Goal: Navigation & Orientation: Find specific page/section

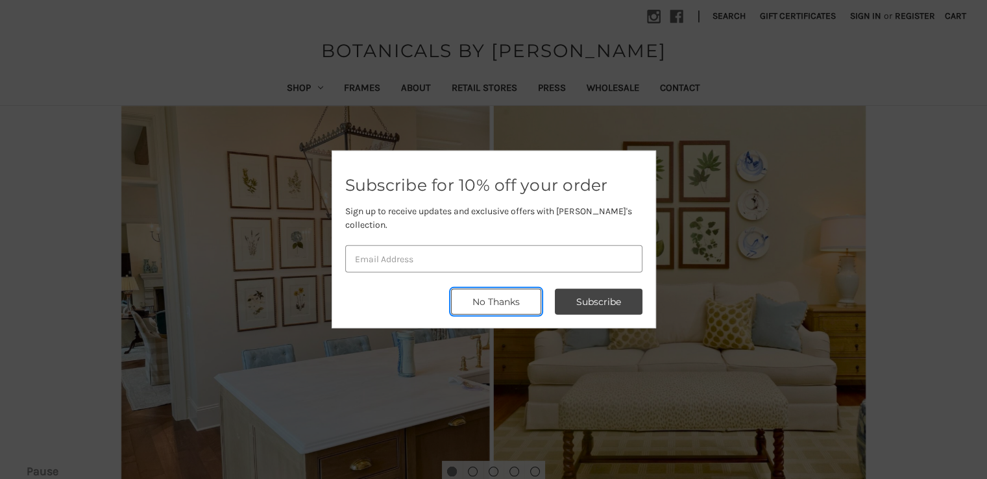
click at [483, 294] on button "No Thanks" at bounding box center [496, 302] width 90 height 26
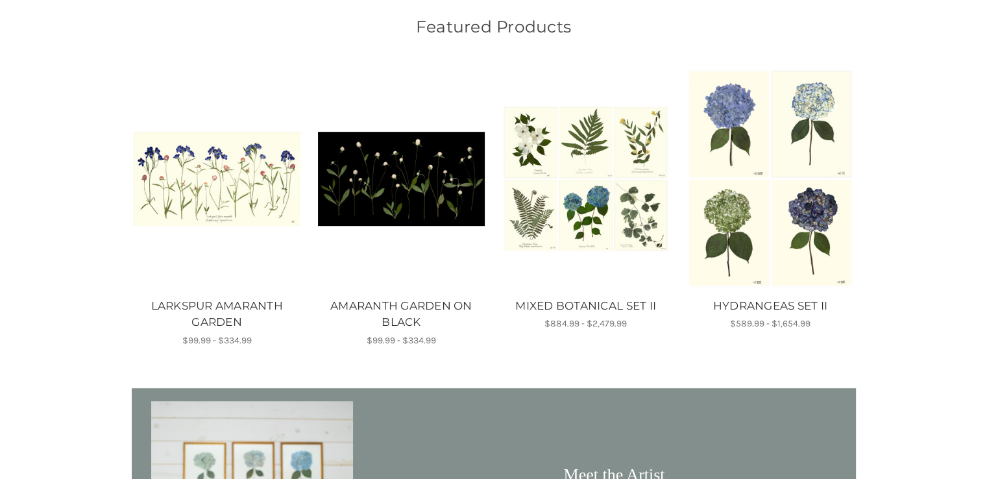
scroll to position [649, 0]
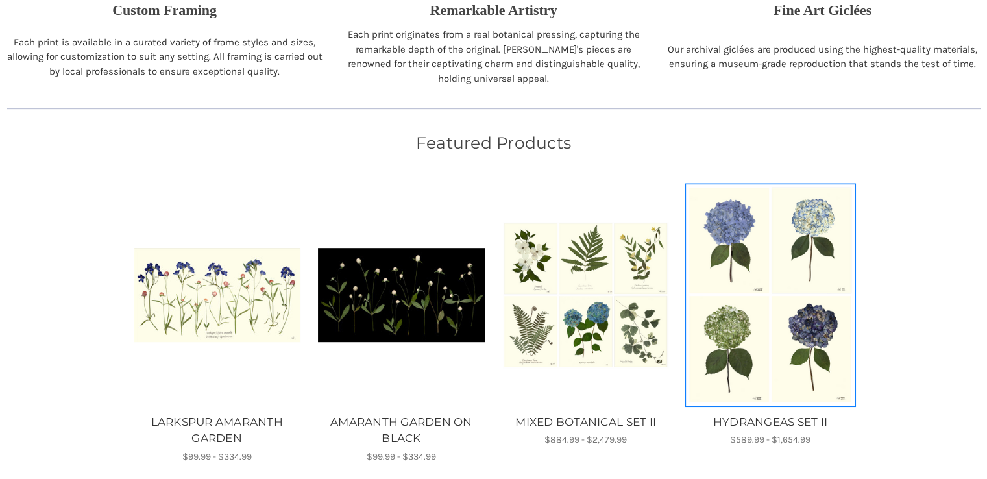
click at [770, 275] on img "HYDRANGEAS SET II, Price range from $589.99 to $1,654.99\a\a" at bounding box center [769, 294] width 167 height 219
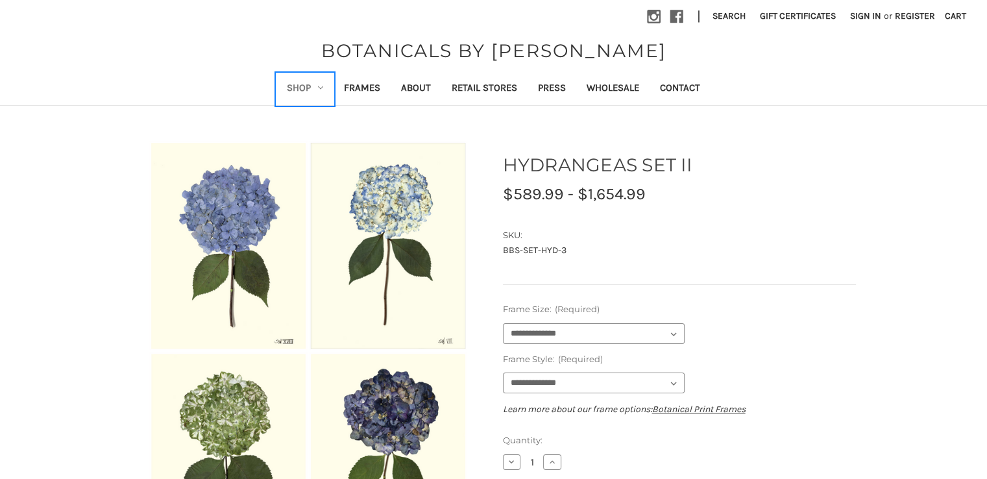
click at [313, 86] on link "Shop" at bounding box center [304, 89] width 57 height 32
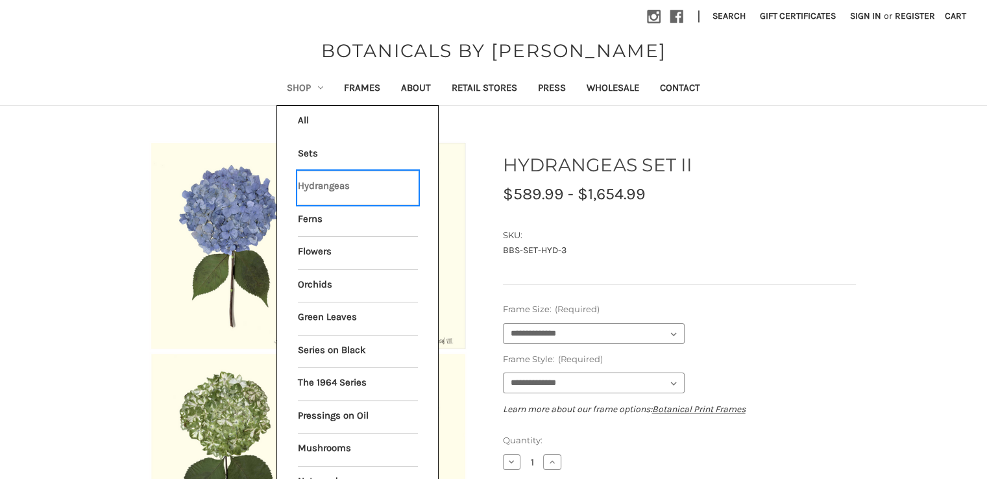
click at [317, 186] on link "Hydrangeas" at bounding box center [358, 187] width 120 height 32
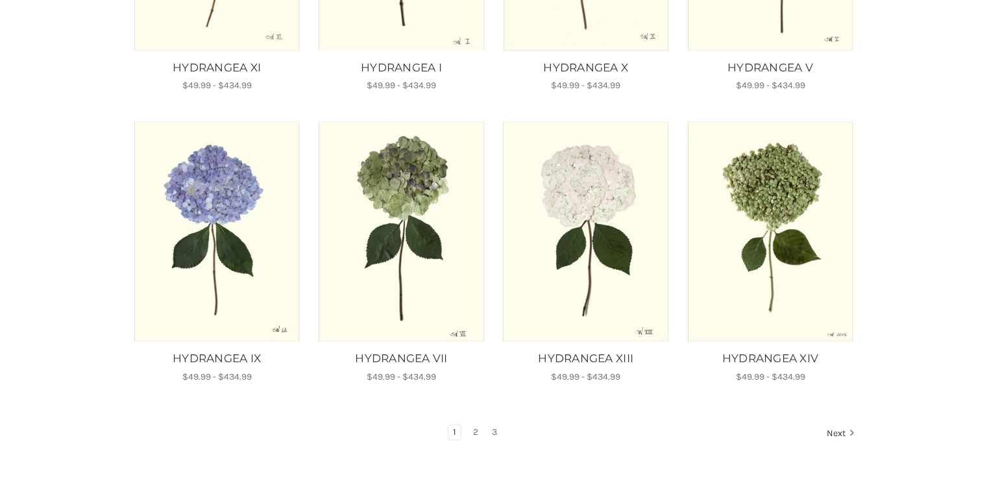
scroll to position [714, 0]
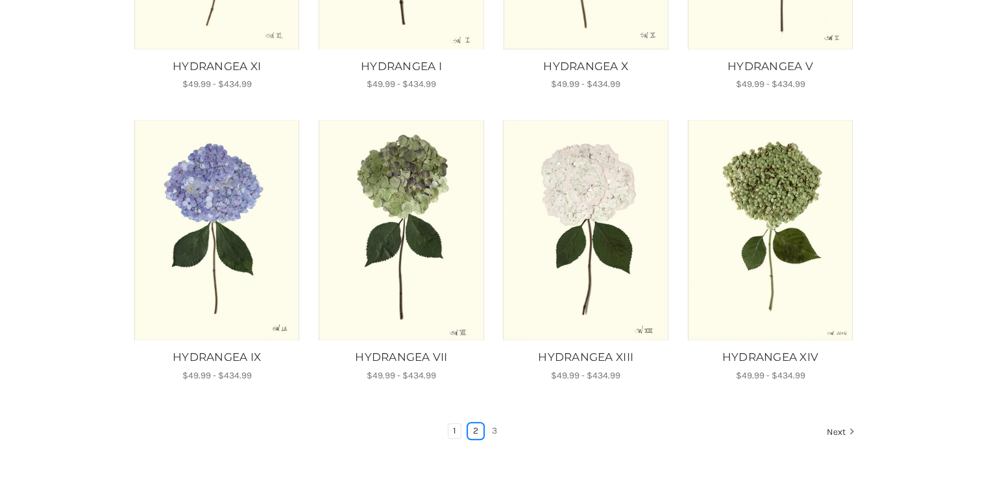
click at [474, 433] on link "2" at bounding box center [475, 431] width 14 height 14
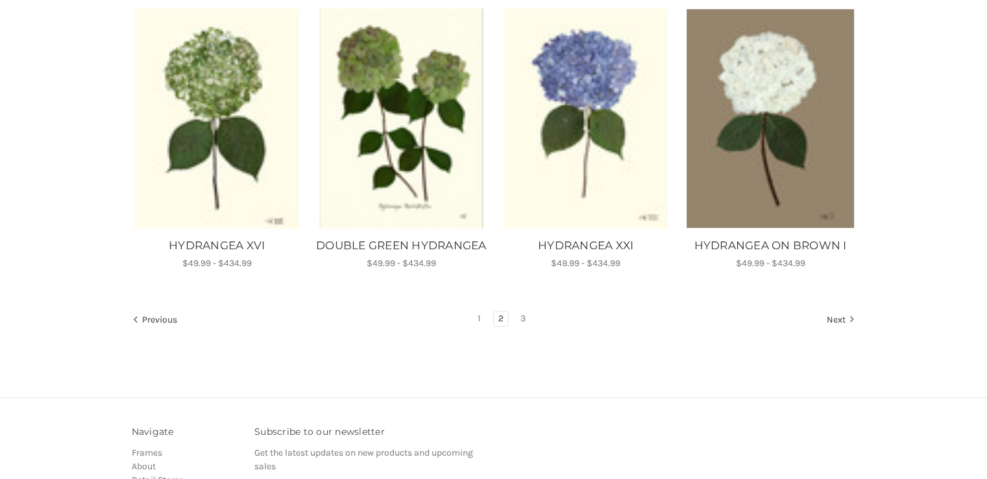
scroll to position [843, 0]
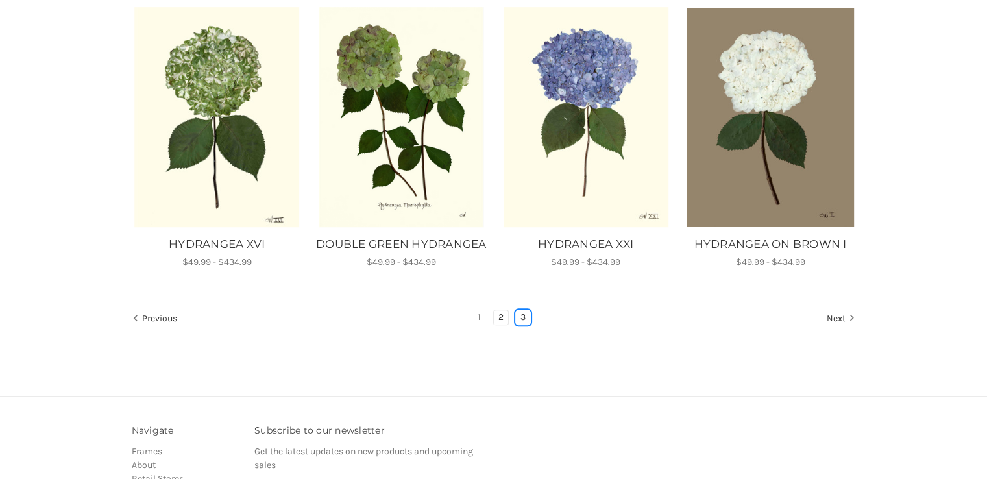
click at [522, 324] on link "3" at bounding box center [523, 317] width 14 height 14
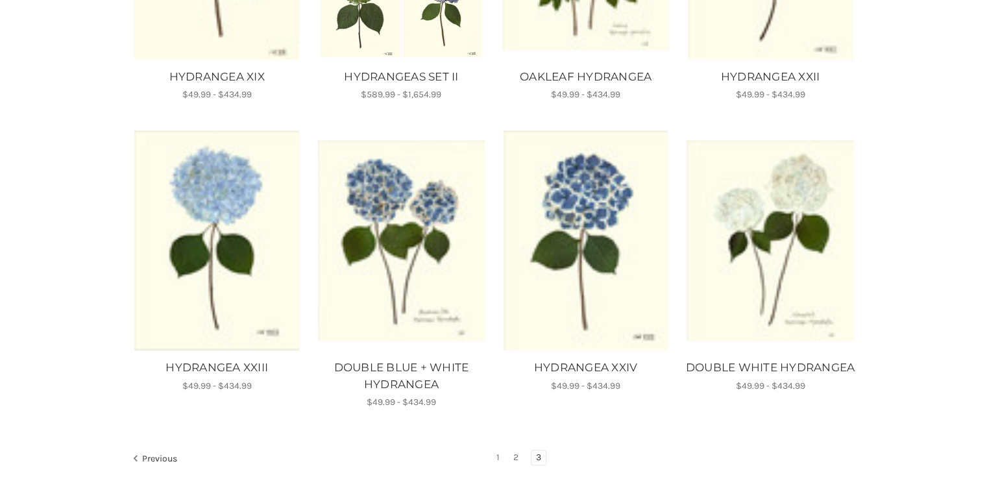
scroll to position [908, 0]
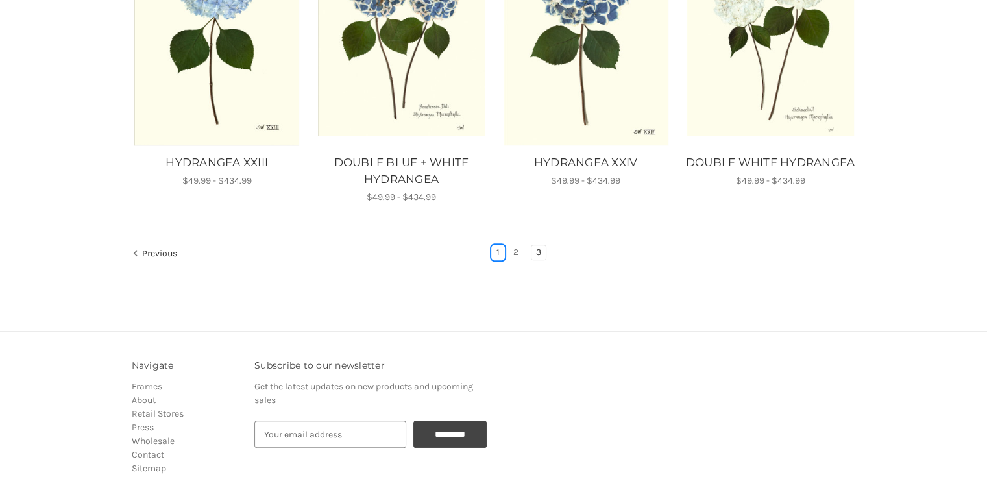
click at [498, 250] on link "1" at bounding box center [498, 252] width 12 height 14
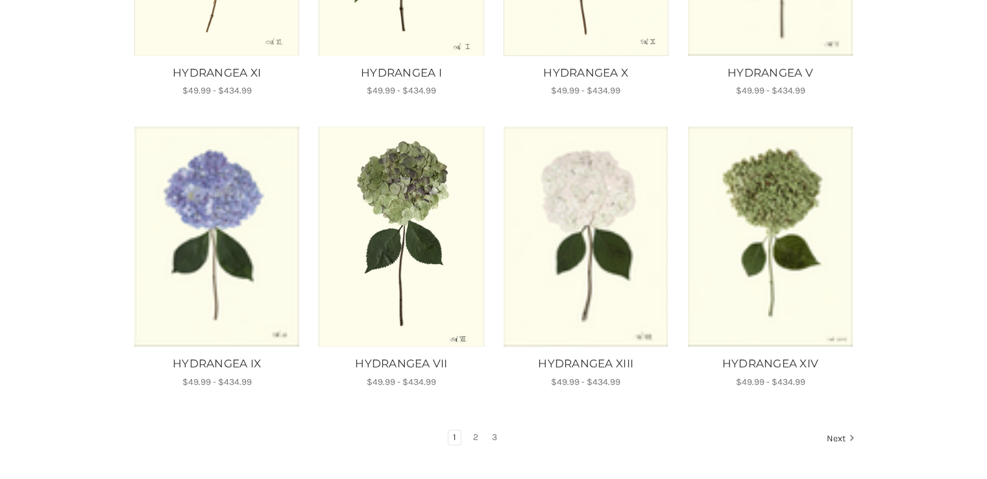
scroll to position [714, 0]
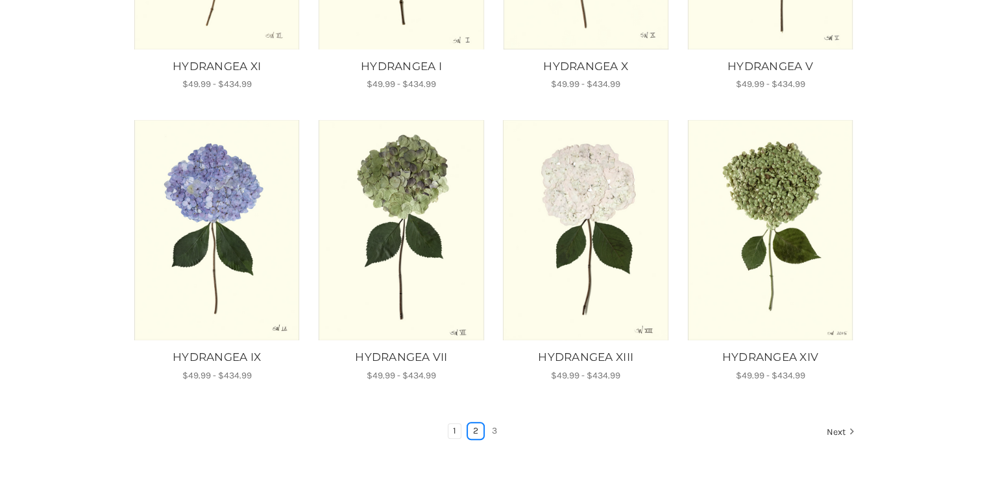
click at [472, 426] on link "2" at bounding box center [475, 431] width 14 height 14
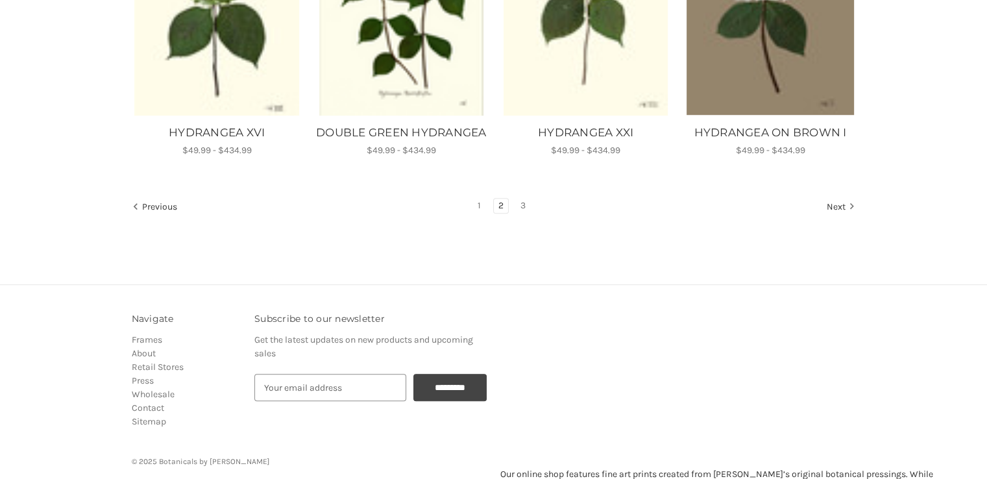
scroll to position [973, 0]
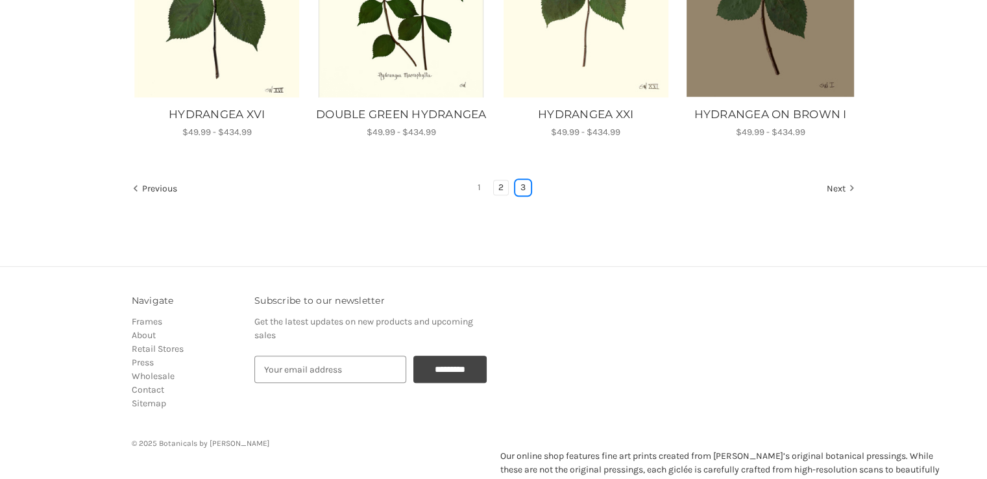
click at [520, 195] on link "3" at bounding box center [523, 187] width 14 height 14
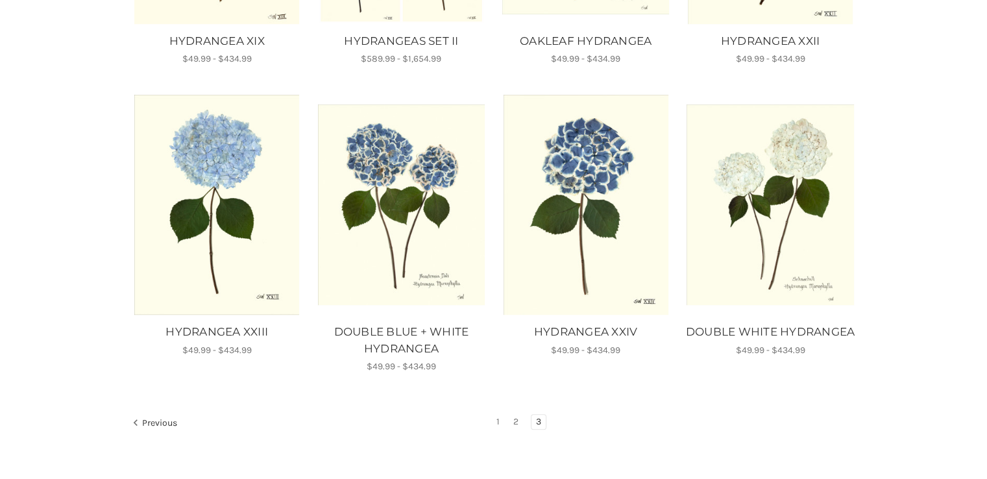
scroll to position [805, 0]
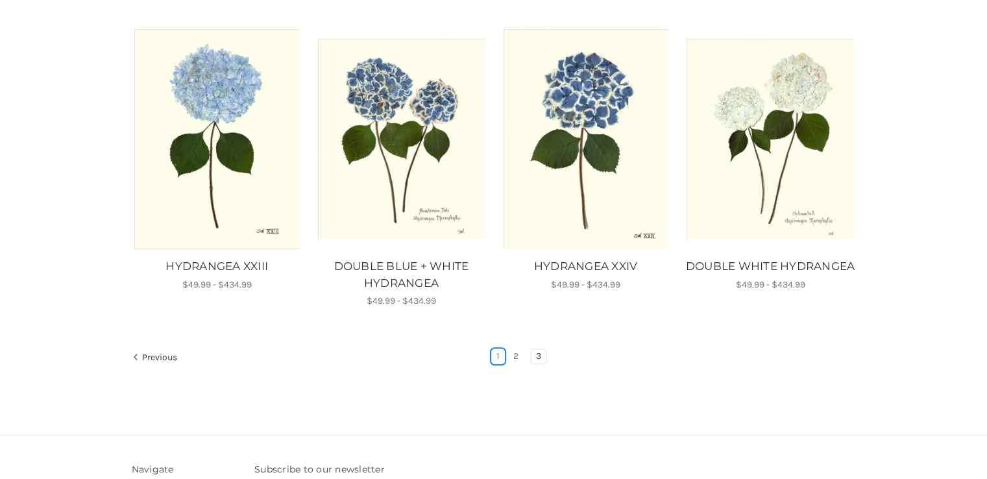
click at [497, 352] on link "1" at bounding box center [498, 356] width 12 height 14
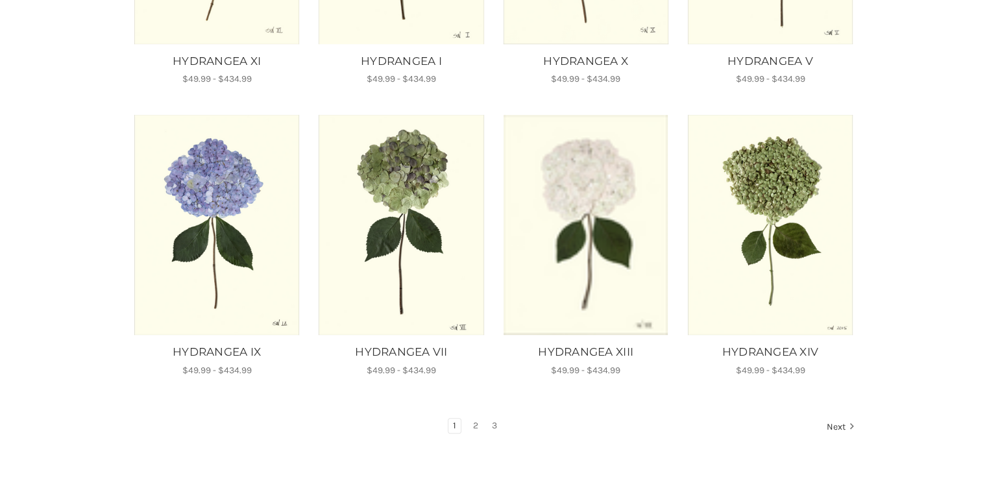
scroll to position [721, 0]
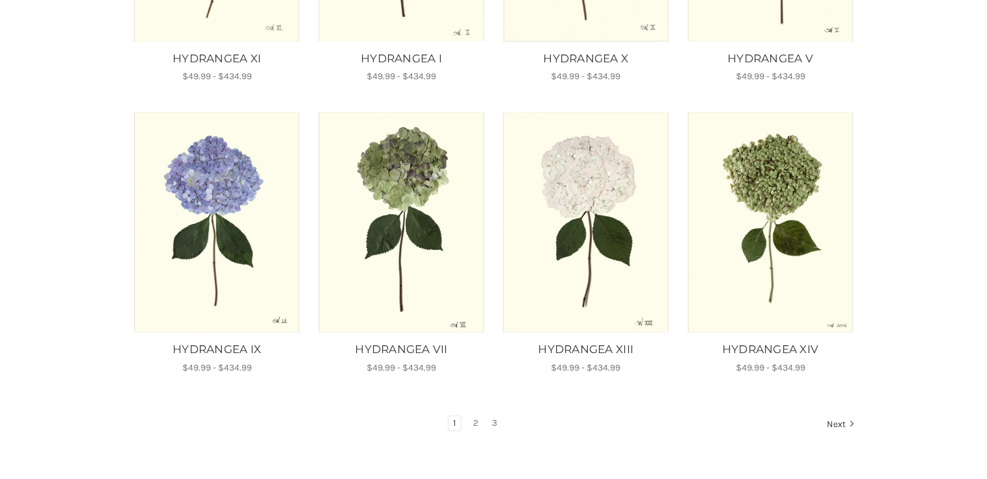
click at [474, 426] on link "2" at bounding box center [475, 423] width 14 height 14
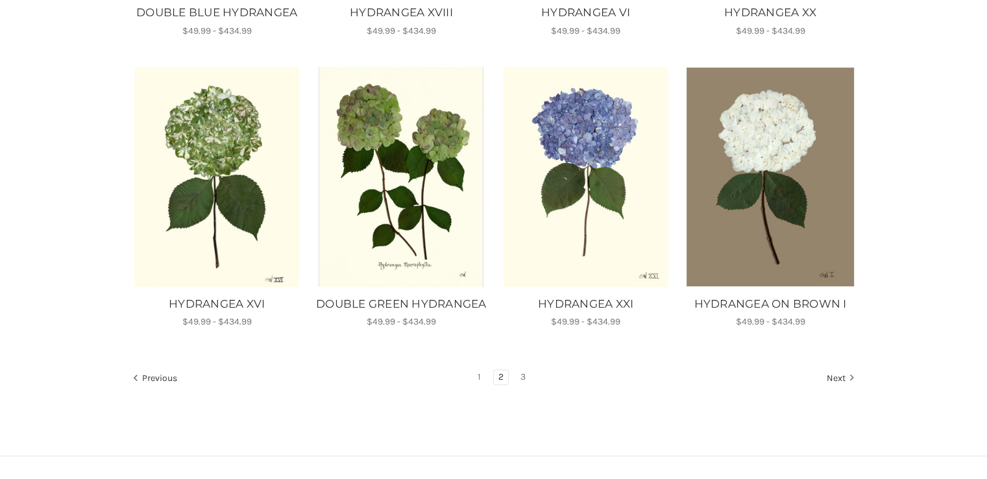
scroll to position [795, 0]
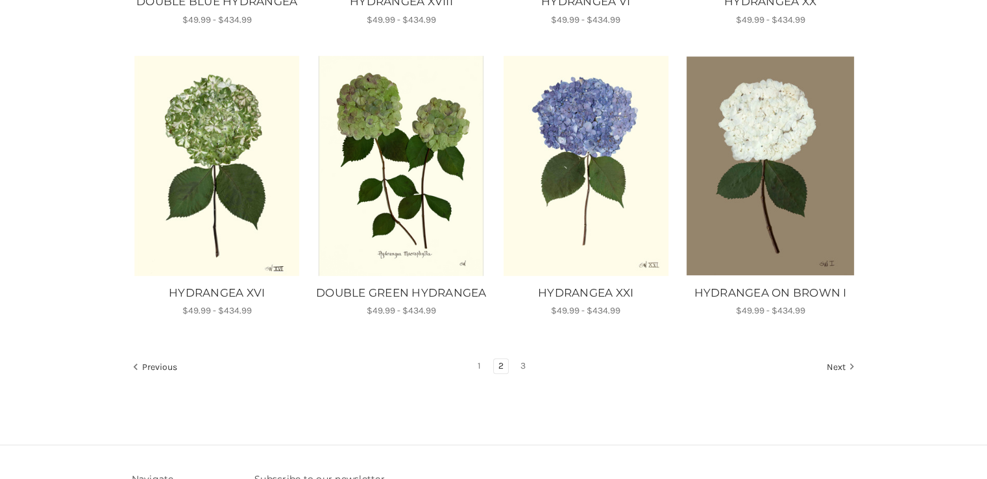
click at [522, 373] on link "3" at bounding box center [523, 366] width 14 height 14
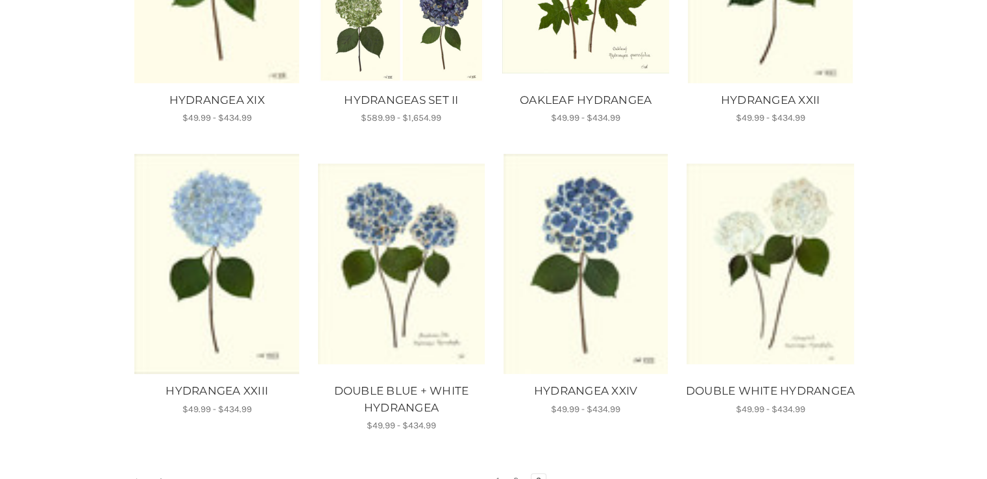
scroll to position [705, 0]
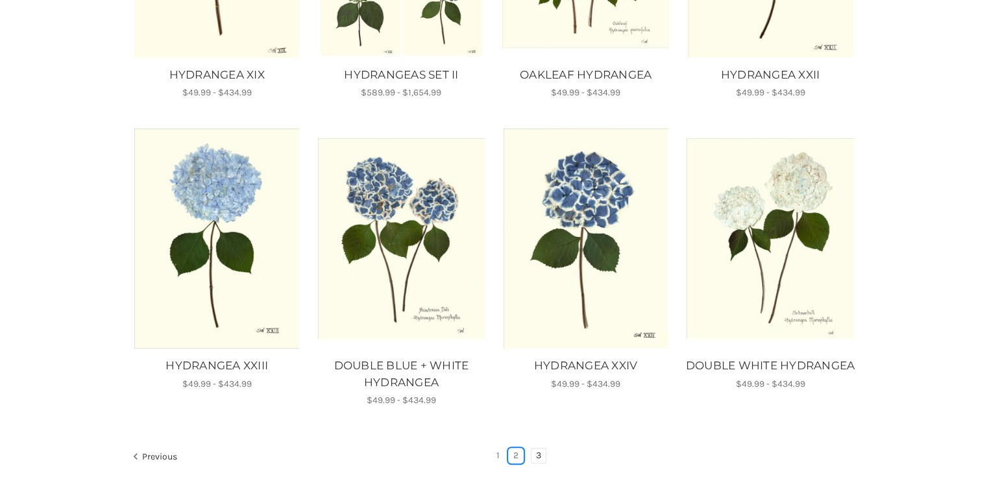
click at [514, 452] on link "2" at bounding box center [516, 455] width 14 height 14
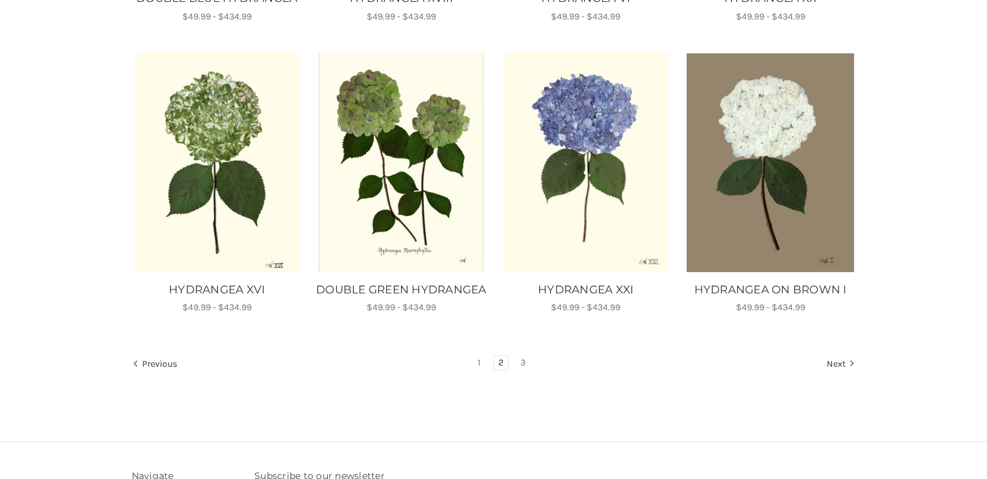
scroll to position [785, 0]
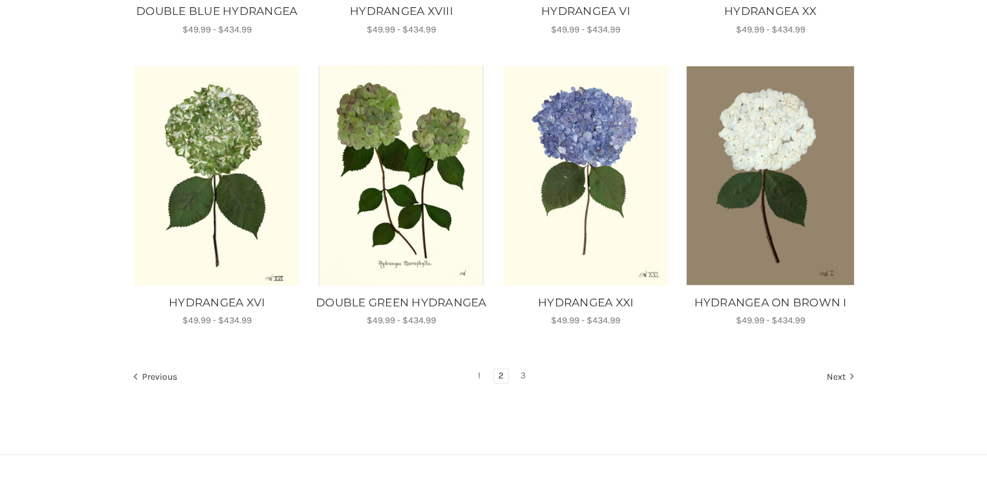
click at [522, 383] on link "3" at bounding box center [523, 376] width 14 height 14
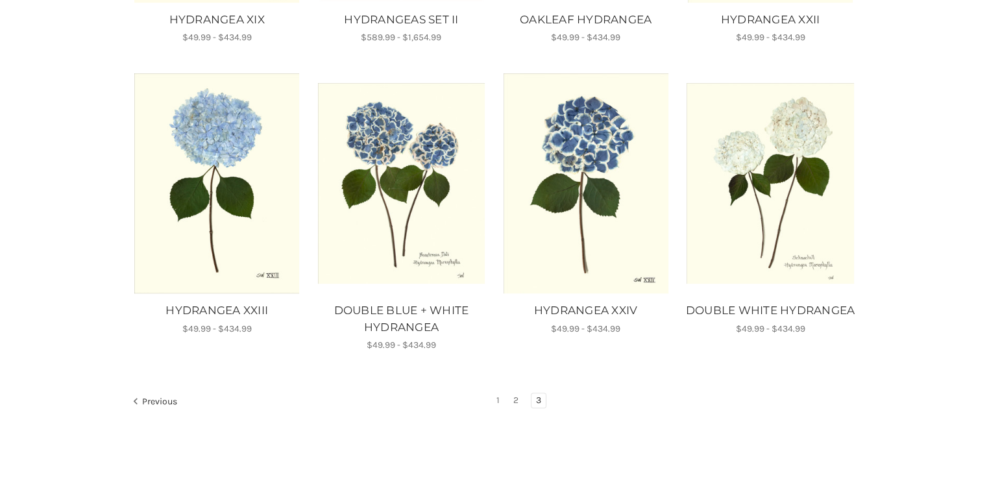
scroll to position [760, 0]
click at [497, 397] on link "1" at bounding box center [498, 401] width 12 height 14
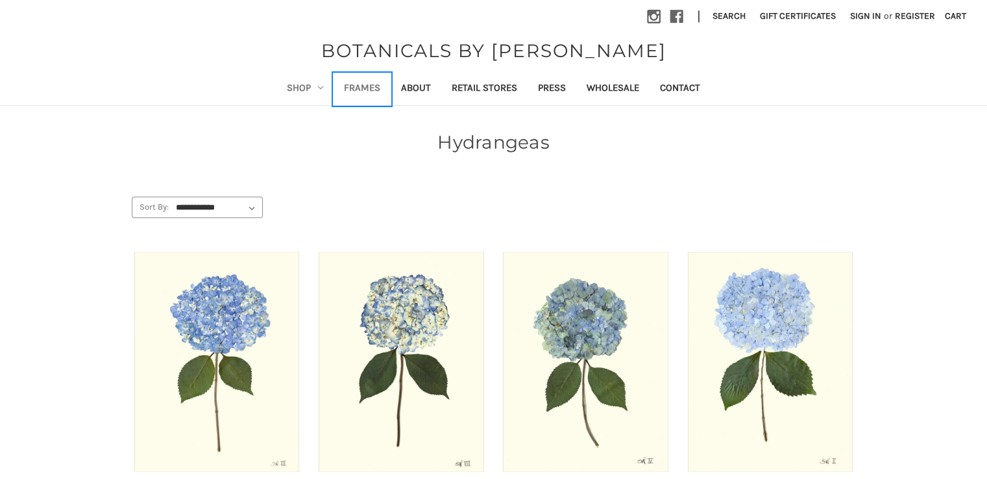
click at [359, 91] on link "Frames" at bounding box center [361, 89] width 57 height 32
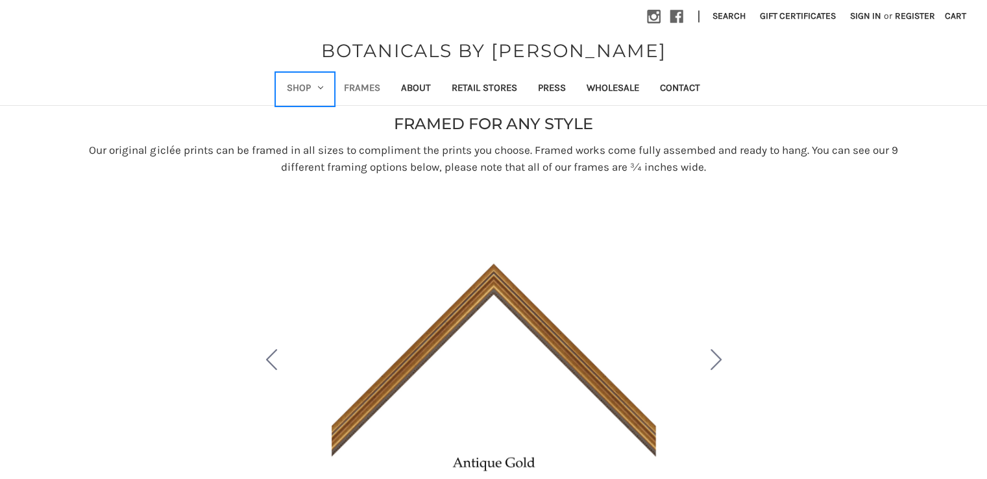
click at [304, 86] on link "Shop" at bounding box center [304, 89] width 57 height 32
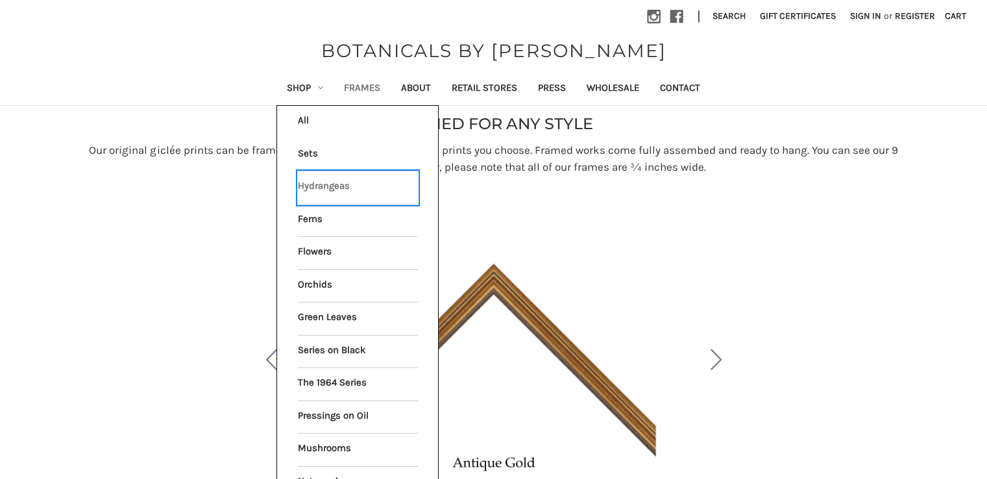
click at [330, 182] on link "Hydrangeas" at bounding box center [358, 187] width 120 height 32
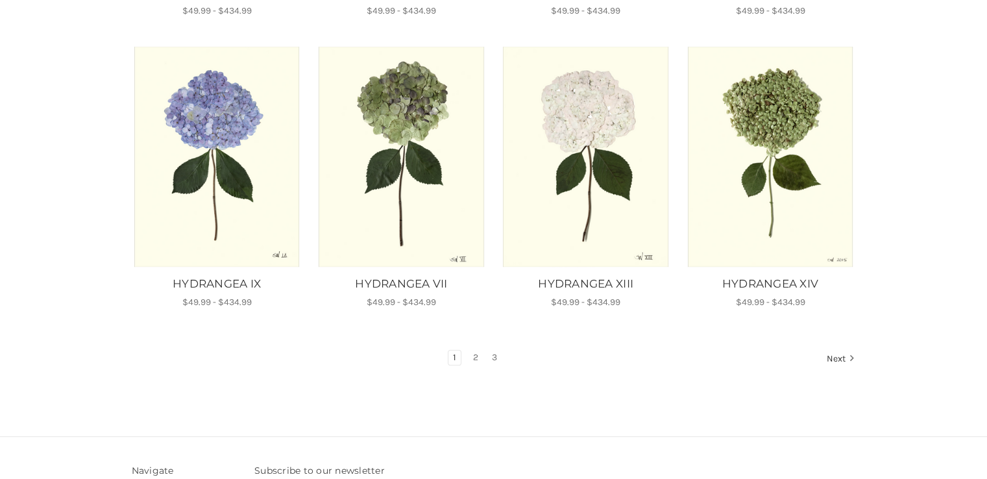
scroll to position [790, 0]
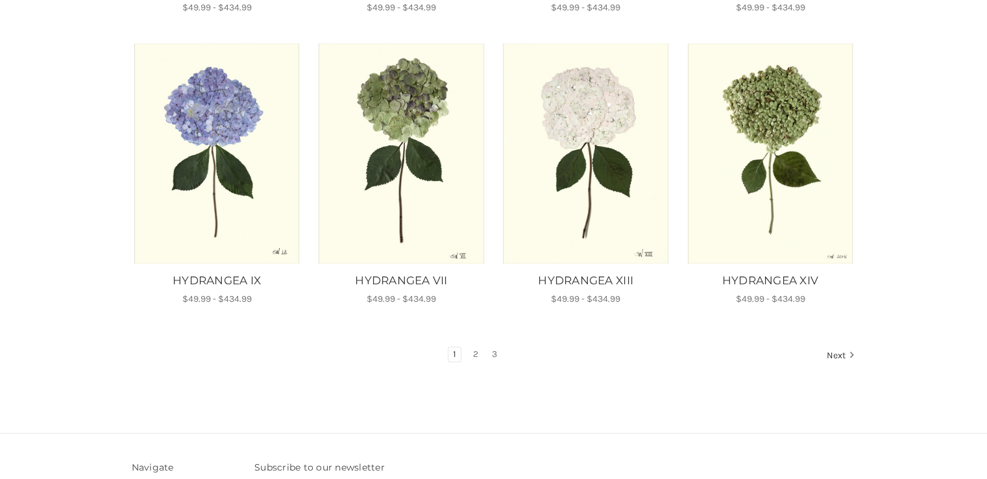
click at [476, 359] on link "2" at bounding box center [475, 354] width 14 height 14
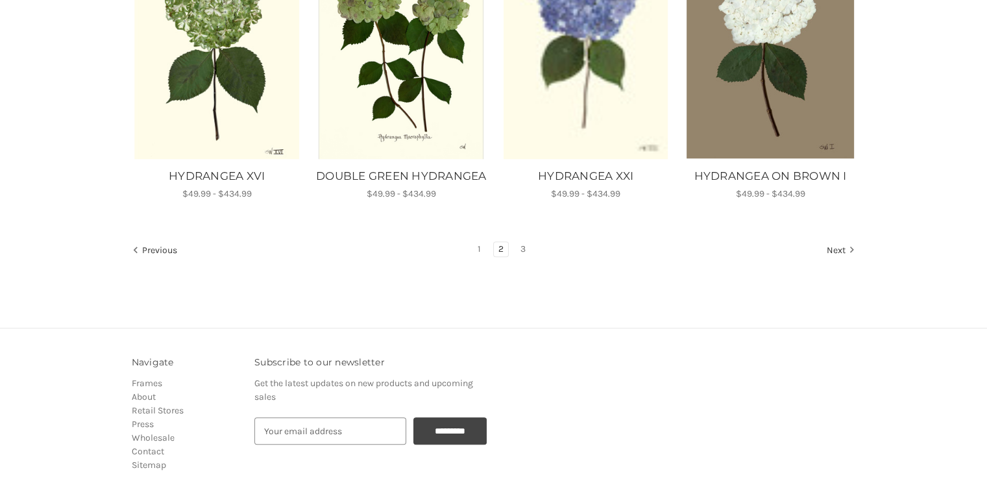
scroll to position [912, 0]
click at [522, 256] on link "3" at bounding box center [523, 248] width 14 height 14
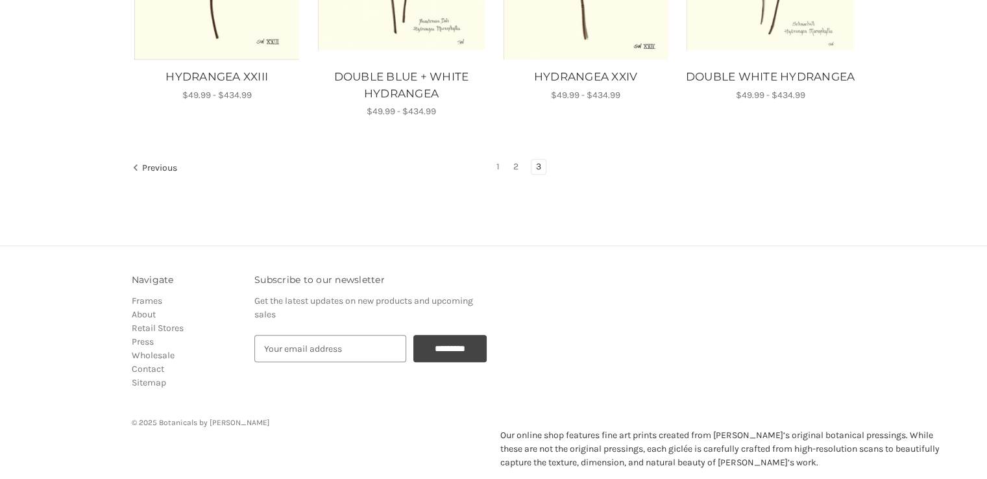
scroll to position [997, 0]
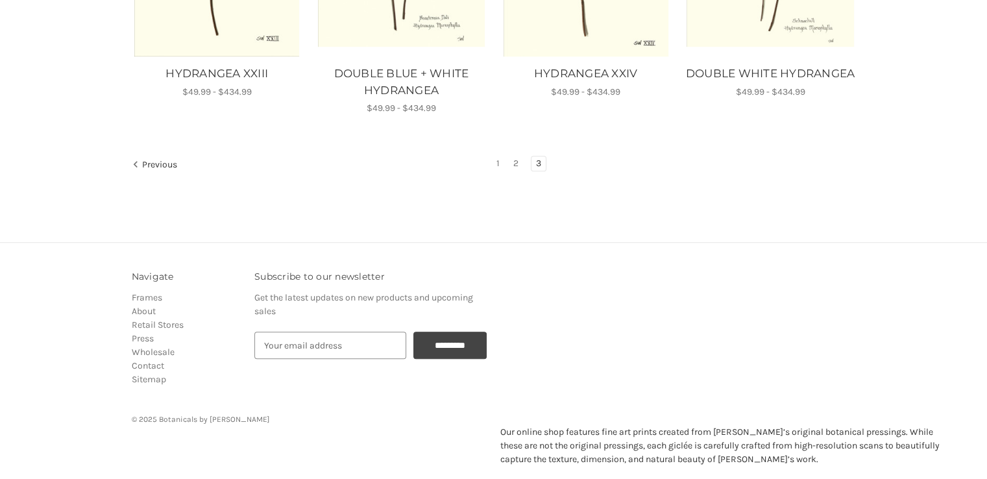
click at [502, 167] on link "1" at bounding box center [498, 163] width 12 height 14
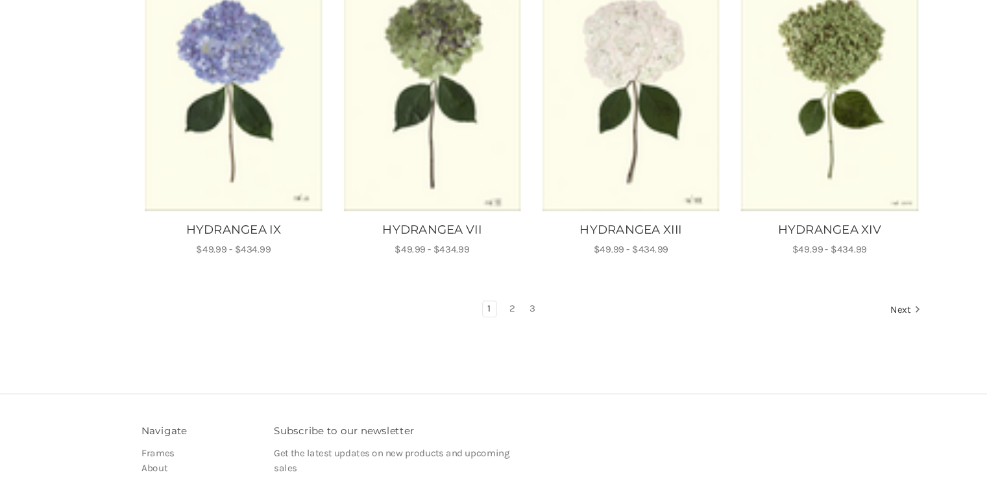
scroll to position [857, 0]
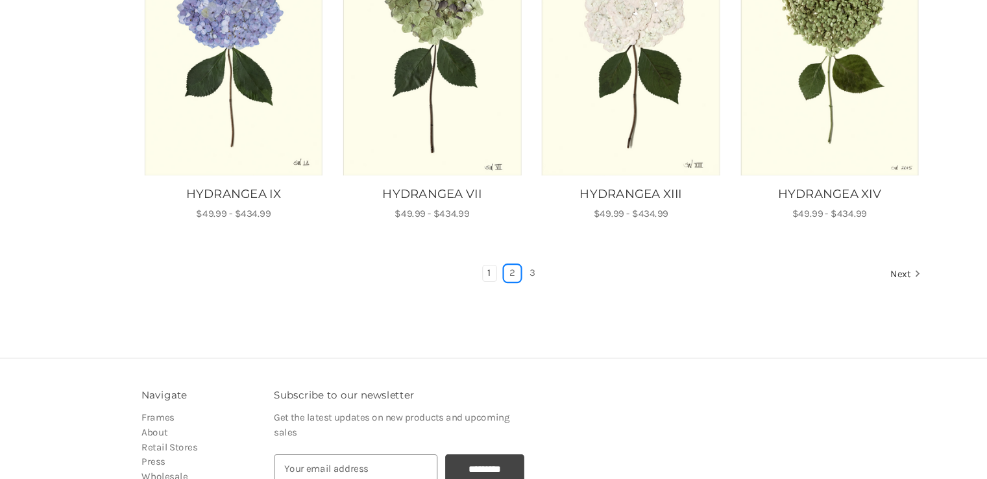
click at [478, 289] on link "2" at bounding box center [475, 287] width 14 height 14
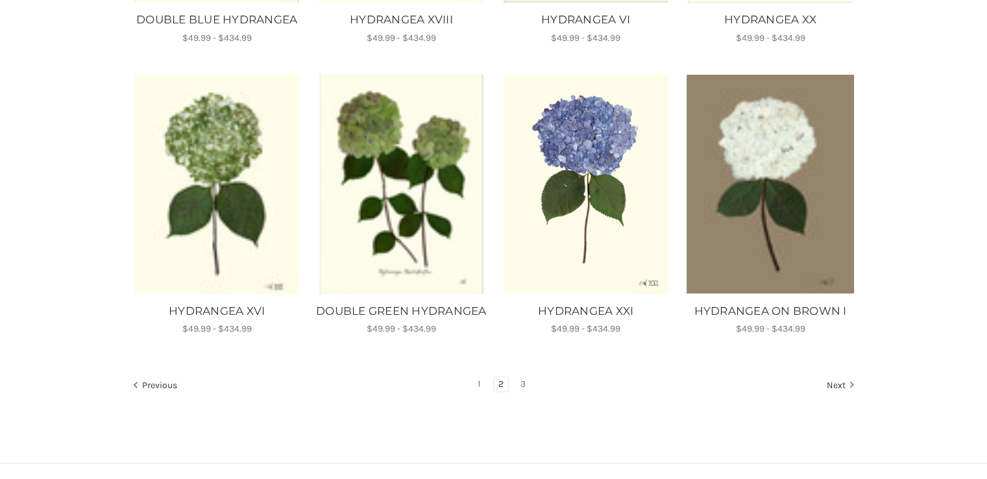
scroll to position [778, 0]
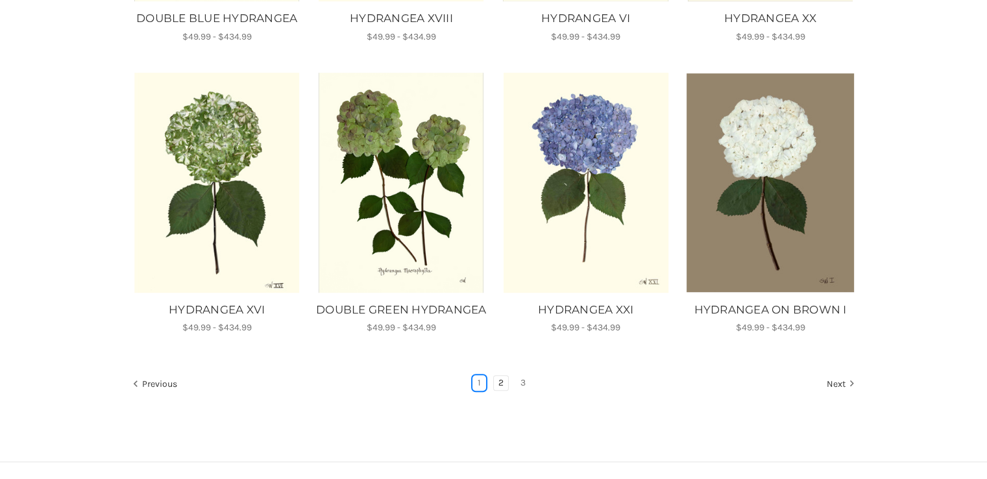
click at [479, 390] on link "1" at bounding box center [479, 383] width 12 height 14
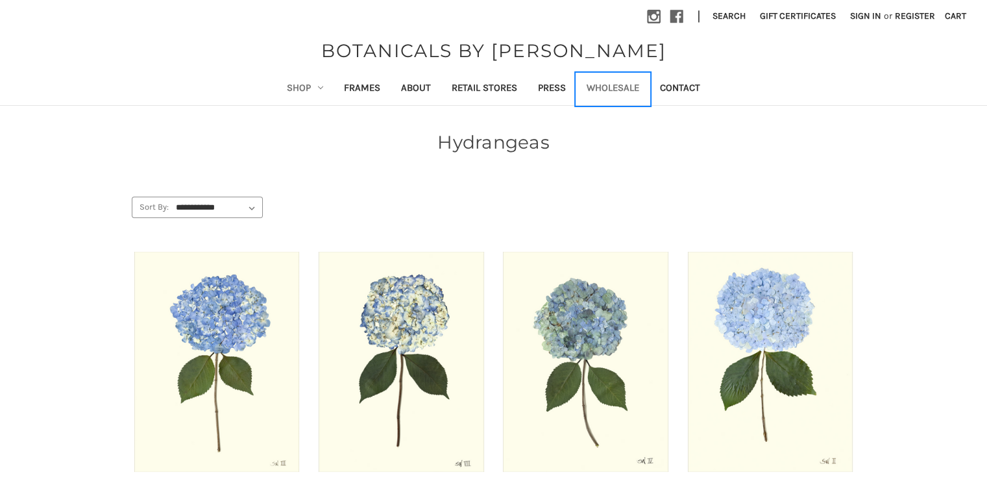
click at [610, 87] on link "Wholesale" at bounding box center [612, 89] width 73 height 32
